Goal: Transaction & Acquisition: Purchase product/service

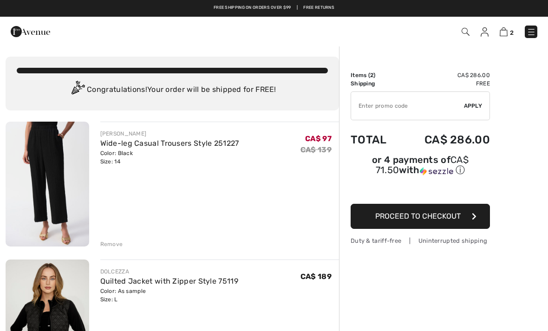
click at [466, 33] on img at bounding box center [465, 32] width 8 height 8
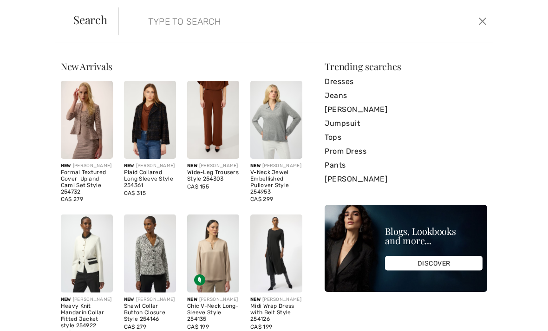
click at [210, 19] on input "search" at bounding box center [266, 21] width 251 height 28
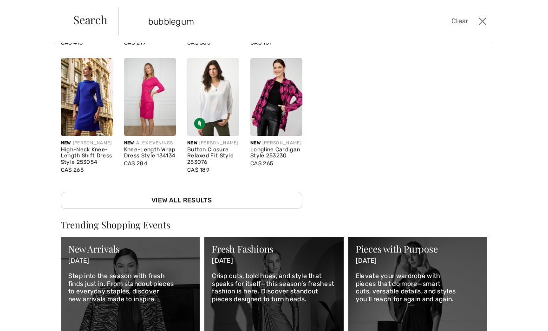
scroll to position [170, 0]
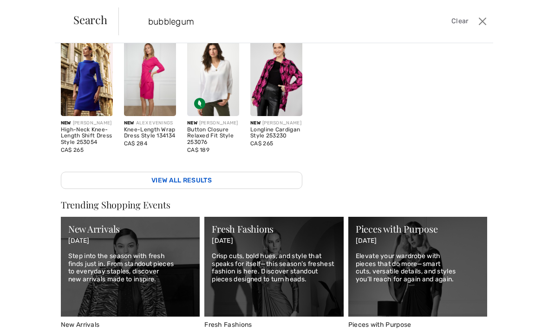
type input "bubblegum"
click at [91, 189] on link "View All Results" at bounding box center [181, 180] width 241 height 17
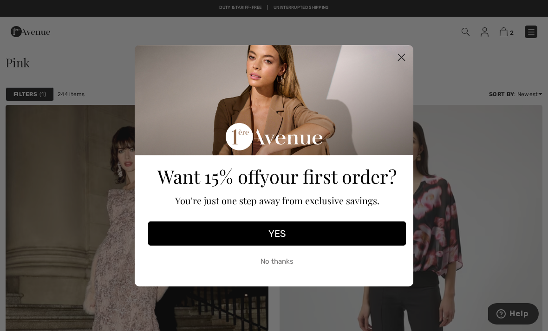
click at [401, 56] on icon "Close dialog" at bounding box center [401, 57] width 6 height 6
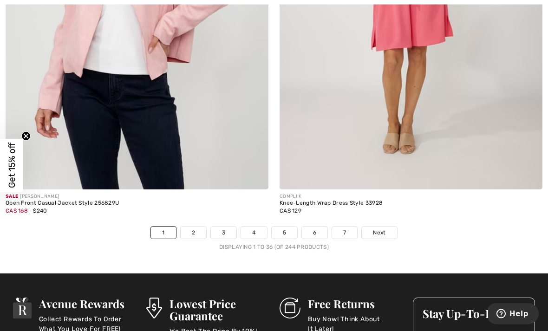
scroll to position [8040, 0]
click at [383, 228] on span "Next" at bounding box center [379, 232] width 13 height 8
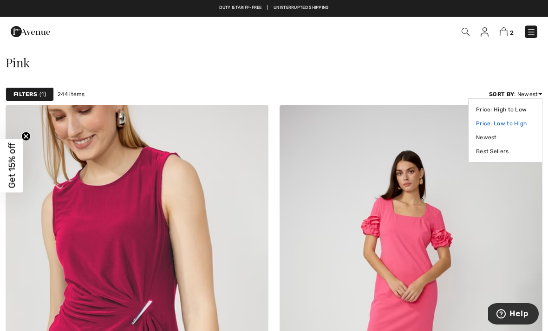
click at [514, 126] on link "Price: Low to High" at bounding box center [505, 123] width 58 height 14
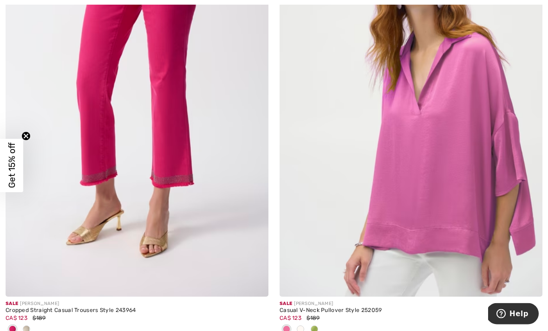
scroll to position [7057, 0]
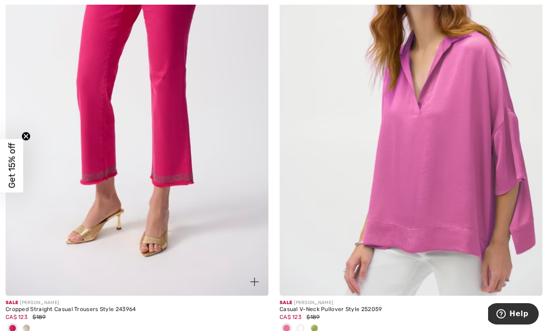
click at [26, 324] on span at bounding box center [26, 327] width 7 height 7
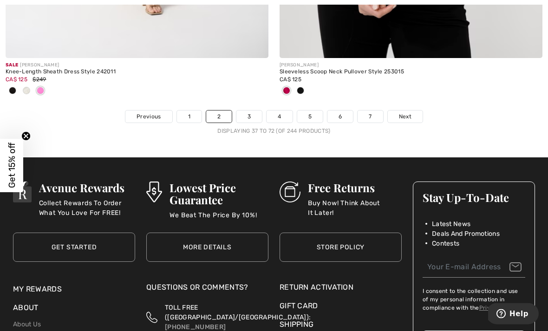
scroll to position [8223, 0]
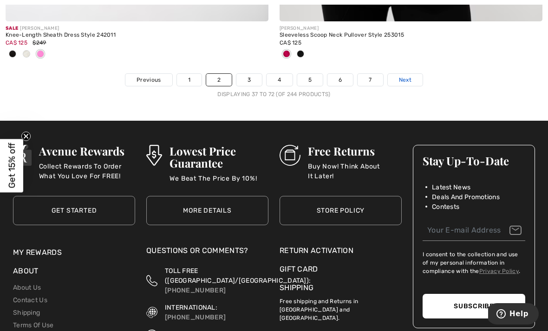
click at [405, 76] on span "Next" at bounding box center [405, 80] width 13 height 8
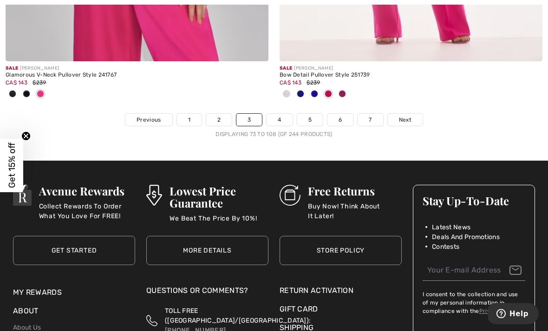
scroll to position [8199, 0]
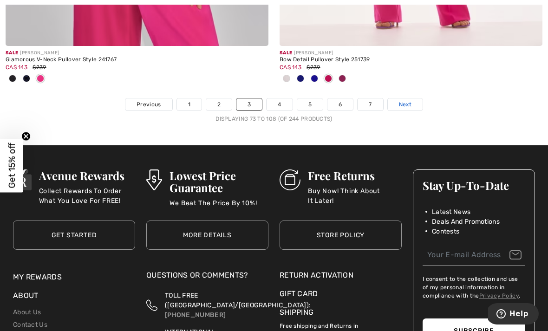
click at [409, 100] on span "Next" at bounding box center [405, 104] width 13 height 8
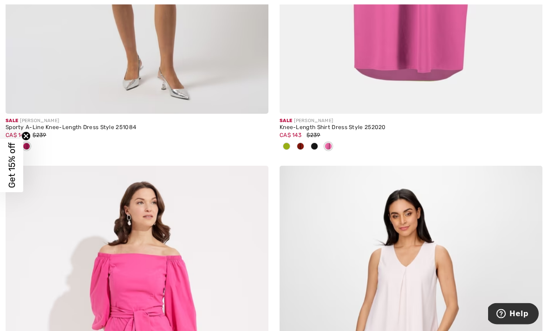
scroll to position [385, 0]
click at [285, 149] on span at bounding box center [286, 145] width 7 height 7
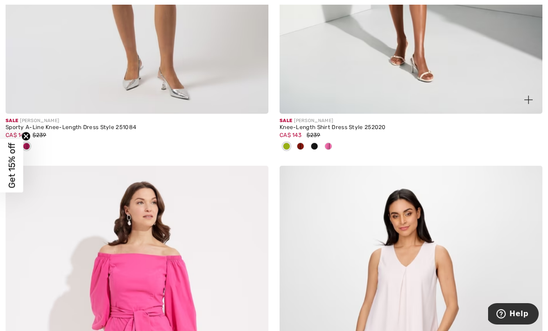
click at [301, 146] on span at bounding box center [300, 145] width 7 height 7
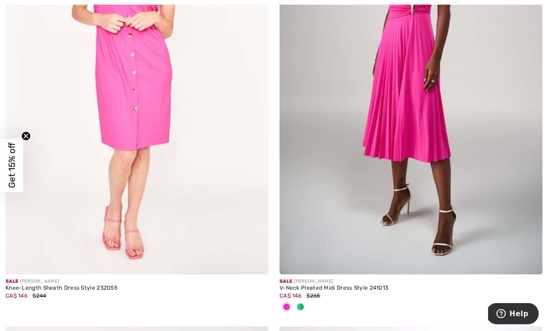
scroll to position [1579, 0]
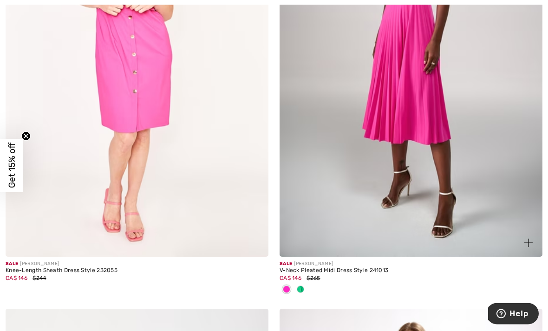
click at [302, 290] on span at bounding box center [300, 289] width 7 height 7
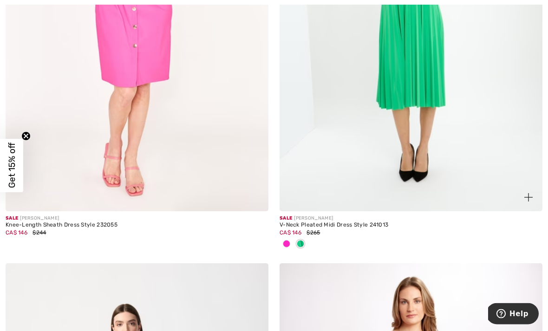
scroll to position [1630, 0]
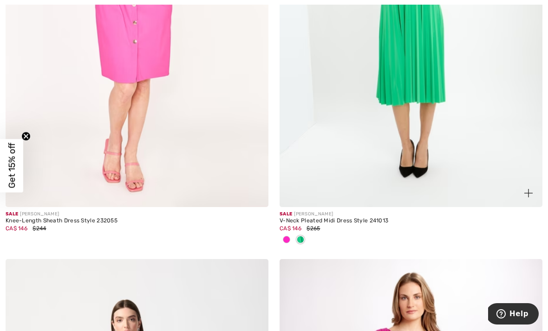
click at [287, 240] on span at bounding box center [286, 239] width 7 height 7
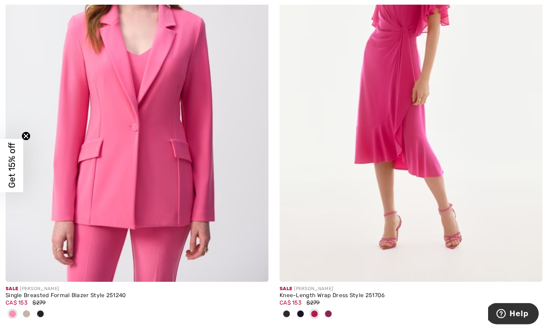
scroll to position [6656, 0]
click at [102, 162] on img at bounding box center [137, 85] width 263 height 394
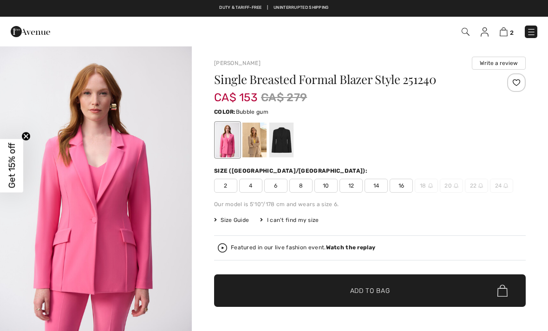
checkbox input "true"
click at [376, 187] on span "14" at bounding box center [375, 186] width 23 height 14
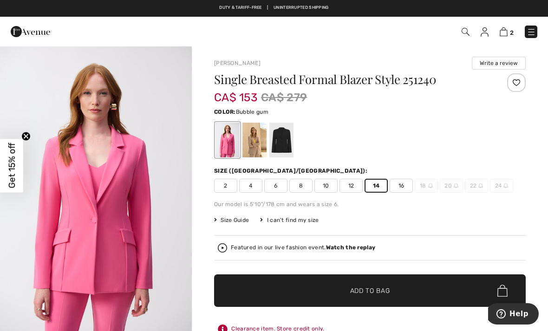
click at [395, 289] on span "✔ Added to Bag Add to Bag" at bounding box center [369, 290] width 311 height 32
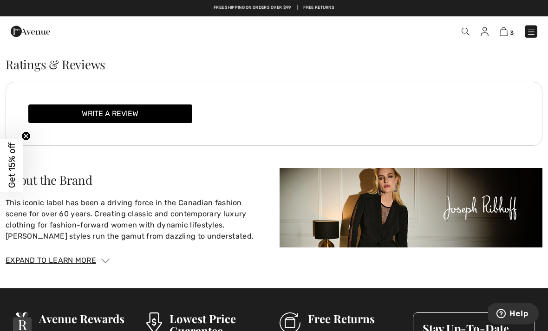
scroll to position [1054, 0]
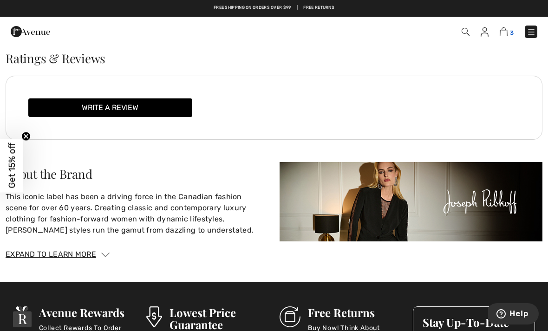
click at [506, 30] on img at bounding box center [503, 31] width 8 height 9
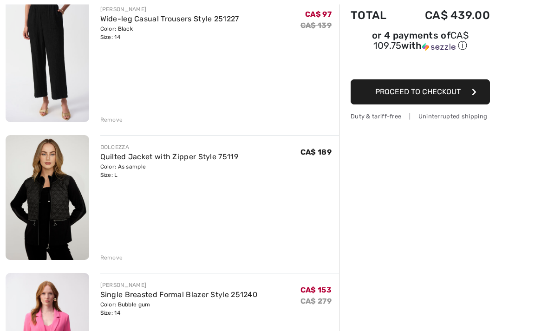
scroll to position [124, 0]
click at [108, 258] on div "Remove" at bounding box center [111, 257] width 23 height 8
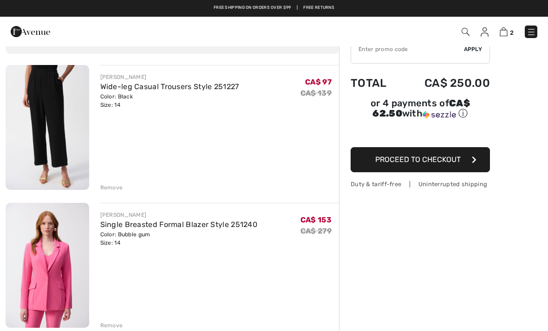
scroll to position [56, 0]
click at [450, 161] on span "Proceed to Checkout" at bounding box center [417, 159] width 85 height 9
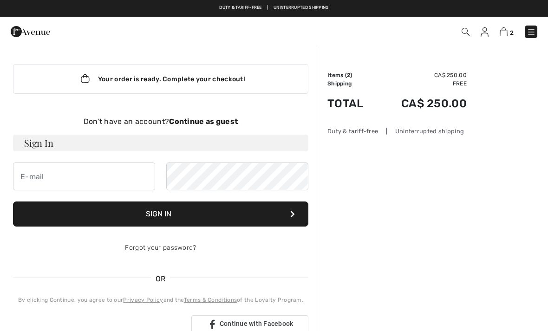
click at [230, 123] on strong "Continue as guest" at bounding box center [203, 121] width 69 height 9
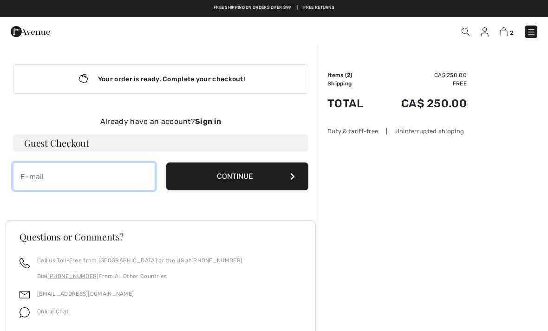
click at [39, 176] on input "email" at bounding box center [84, 176] width 142 height 28
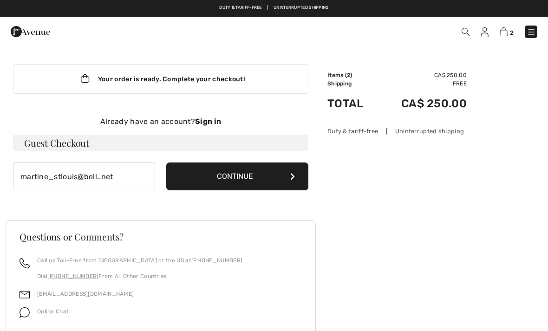
click at [264, 174] on button "Continue" at bounding box center [237, 176] width 142 height 28
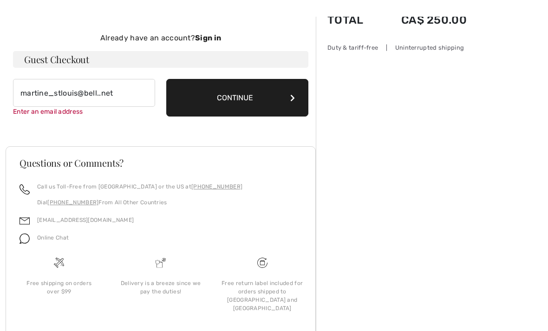
scroll to position [84, 0]
click at [121, 79] on input "martine_stlouis@bell..net" at bounding box center [84, 93] width 142 height 28
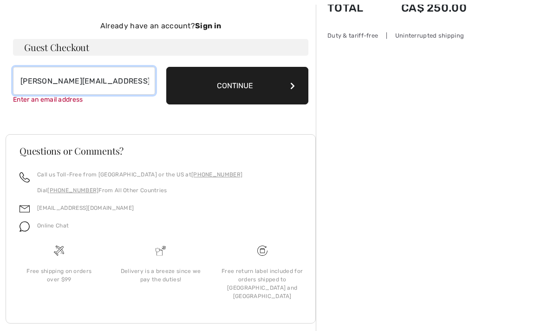
type input "[PERSON_NAME][EMAIL_ADDRESS][DOMAIN_NAME]"
click at [263, 81] on button "Continue" at bounding box center [237, 86] width 142 height 38
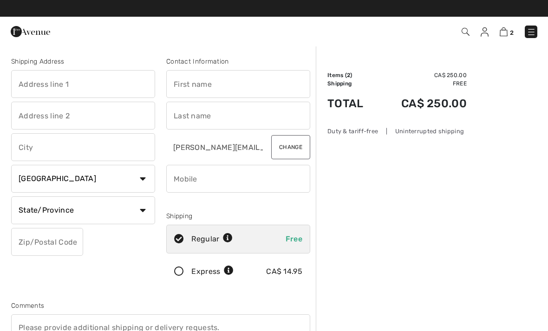
click at [43, 83] on input "text" at bounding box center [83, 84] width 144 height 28
type input "[STREET_ADDRESS][PERSON_NAME]"
click at [36, 150] on input "text" at bounding box center [83, 147] width 144 height 28
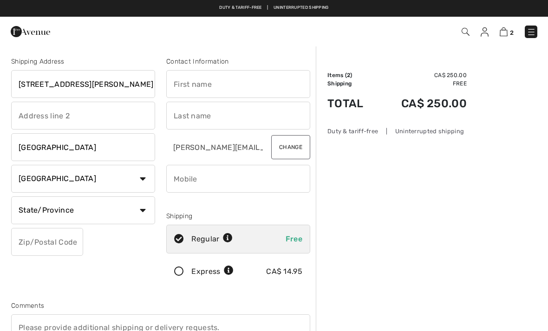
type input "[GEOGRAPHIC_DATA]"
click at [146, 209] on select "State/Province [GEOGRAPHIC_DATA] [GEOGRAPHIC_DATA] [GEOGRAPHIC_DATA] [GEOGRAPHI…" at bounding box center [83, 210] width 144 height 28
select select "QC"
click at [66, 242] on input "text" at bounding box center [47, 242] width 72 height 28
type input "H4K2Y6"
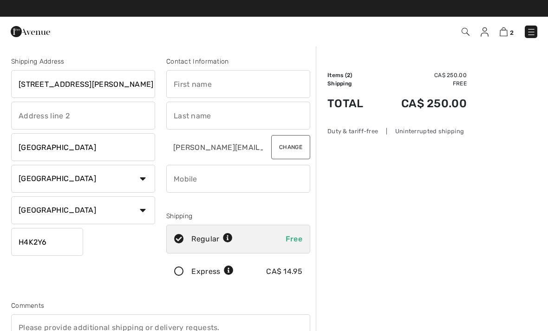
click at [224, 84] on input "text" at bounding box center [238, 84] width 144 height 28
type input "Martine"
type input "St-Louis"
click at [276, 181] on input "phone" at bounding box center [238, 179] width 144 height 28
type input "5149730278"
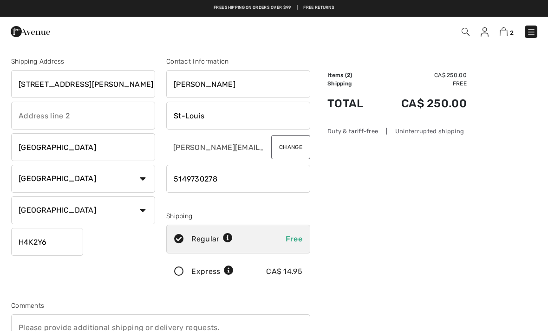
click at [271, 146] on button "Change" at bounding box center [290, 147] width 39 height 24
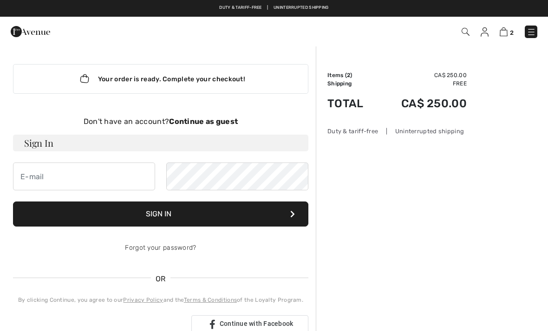
click at [224, 124] on strong "Continue as guest" at bounding box center [203, 121] width 69 height 9
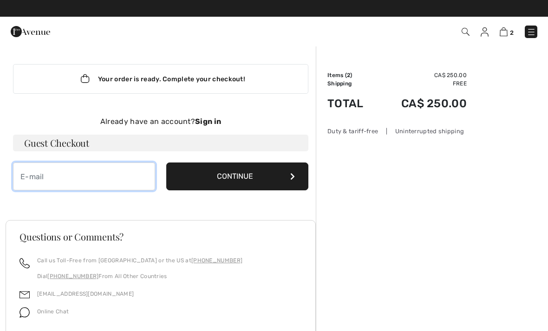
click at [36, 176] on input "email" at bounding box center [84, 176] width 142 height 28
type input "martine_stlouis@bell.net"
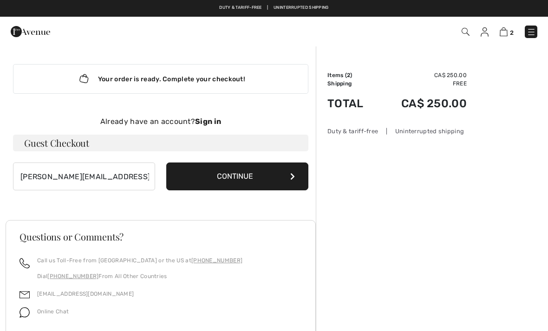
click at [280, 177] on button "Continue" at bounding box center [237, 176] width 142 height 28
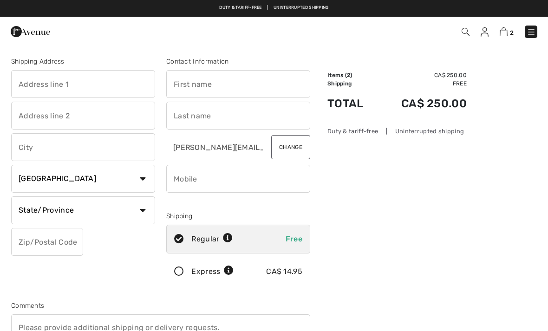
click at [37, 85] on input "text" at bounding box center [83, 84] width 144 height 28
type input "11963 ave du Beau Bois"
click at [72, 150] on input "text" at bounding box center [83, 147] width 144 height 28
type input "Montreal"
click at [64, 239] on input "text" at bounding box center [47, 242] width 72 height 28
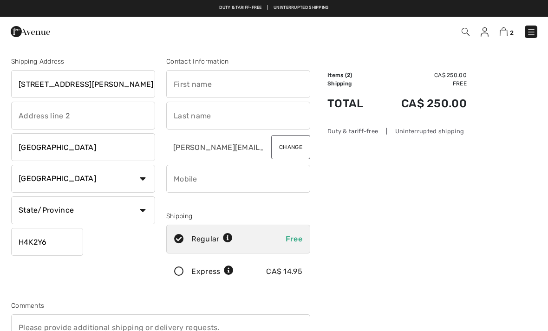
type input "H4K2Y6"
click at [218, 80] on input "text" at bounding box center [238, 84] width 144 height 28
type input "Martine"
type input "St-Louis"
click at [277, 177] on input "phone" at bounding box center [238, 179] width 144 height 28
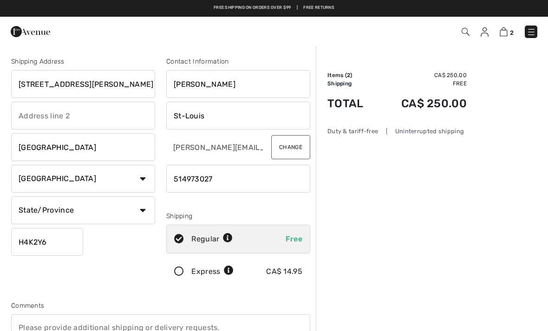
type input "5149730278"
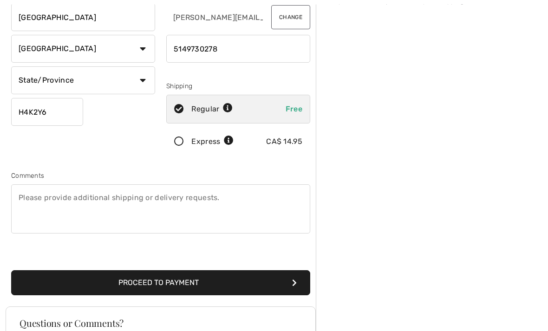
scroll to position [130, 0]
click at [41, 285] on button "Proceed to Payment" at bounding box center [160, 282] width 299 height 25
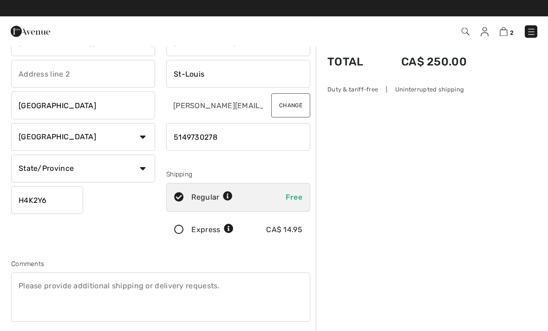
scroll to position [42, 0]
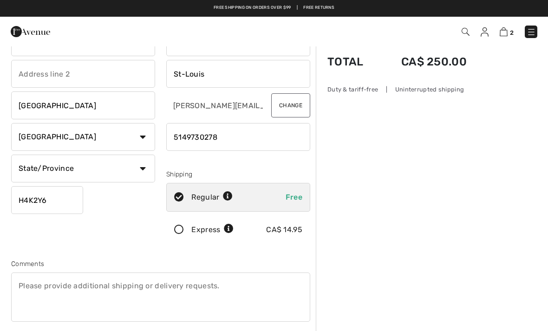
click at [134, 169] on select "State/Province Alberta British Columbia Manitoba New Brunswick Newfoundland and…" at bounding box center [83, 169] width 144 height 28
select select "QC"
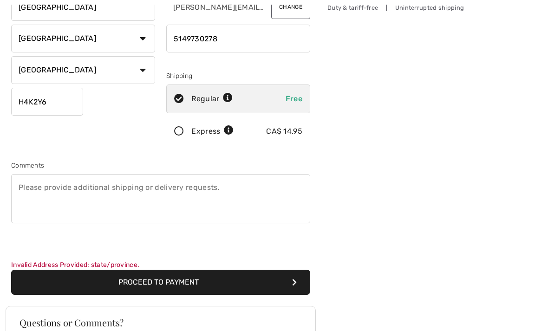
scroll to position [146, 0]
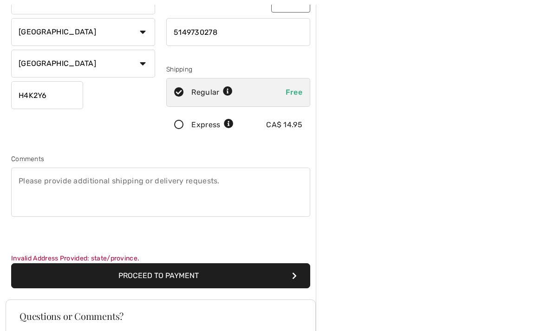
click at [45, 275] on button "Proceed to Payment" at bounding box center [160, 276] width 299 height 25
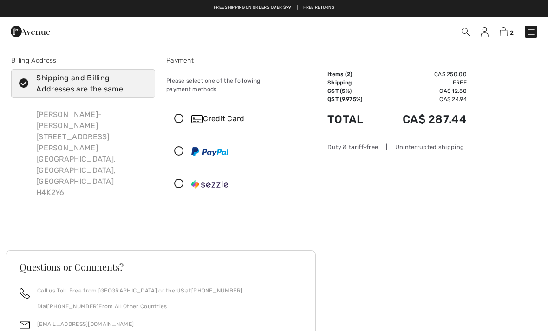
click at [183, 114] on icon at bounding box center [179, 119] width 25 height 10
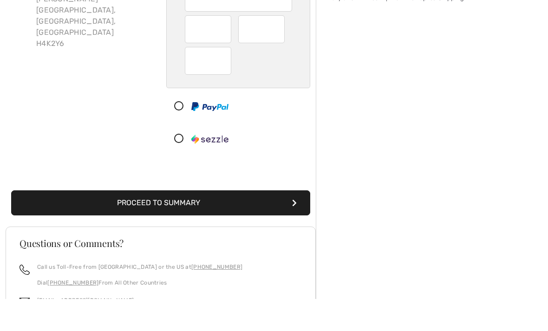
scroll to position [123, 0]
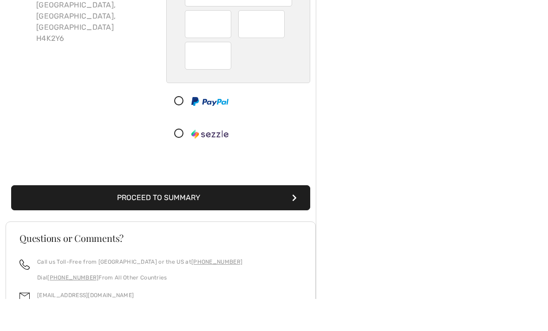
click at [40, 217] on button "Proceed to Summary" at bounding box center [160, 229] width 299 height 25
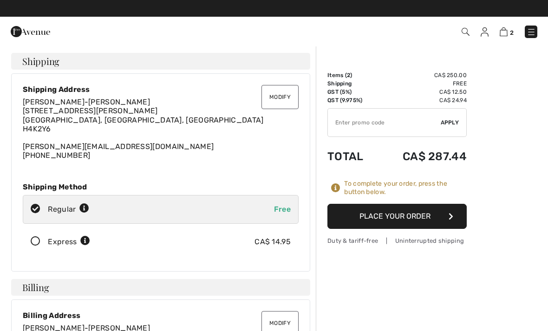
click at [412, 218] on button "Place Your Order" at bounding box center [396, 216] width 139 height 25
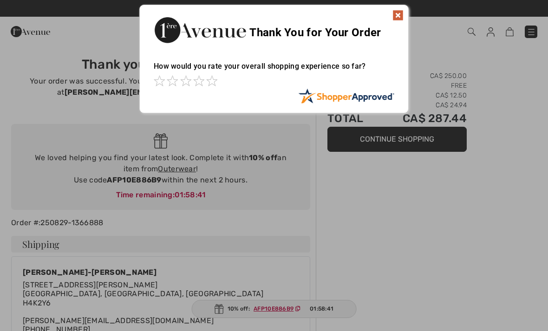
click at [397, 14] on img at bounding box center [397, 15] width 11 height 11
